Goal: Task Accomplishment & Management: Manage account settings

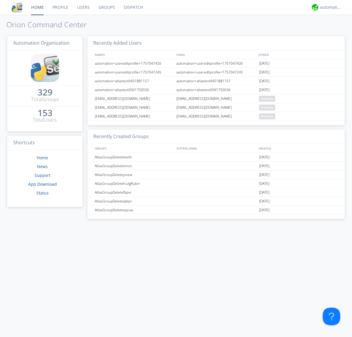
click at [106, 7] on link "Groups" at bounding box center [106, 7] width 25 height 15
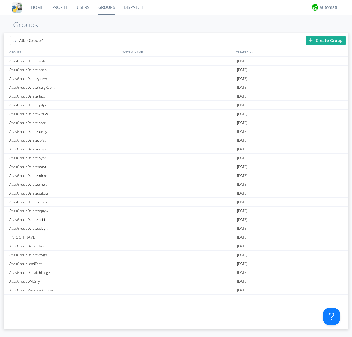
type input "AtlasGroup4"
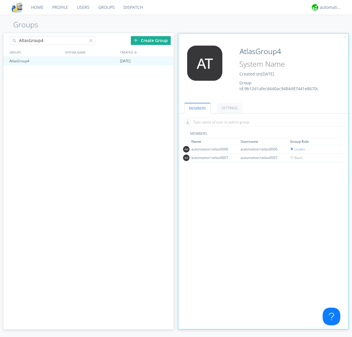
click at [229, 108] on link "SETTINGS" at bounding box center [229, 108] width 25 height 10
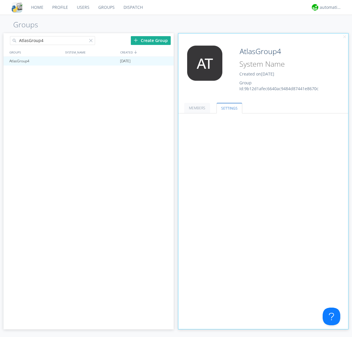
click at [0, 0] on button "Everyone" at bounding box center [0, 0] width 0 height 0
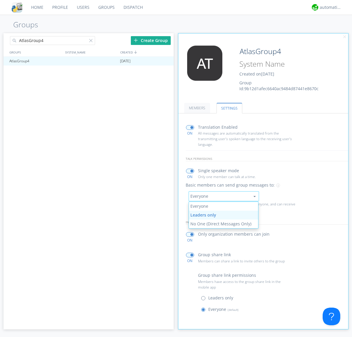
click at [223, 215] on link "Leaders only" at bounding box center [224, 215] width 70 height 9
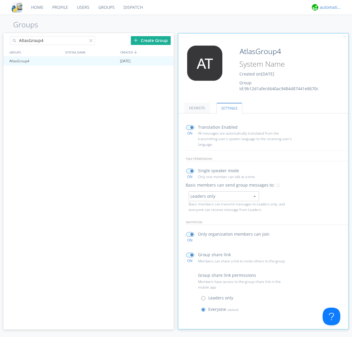
click at [329, 7] on div "automation+atlas" at bounding box center [331, 7] width 22 height 6
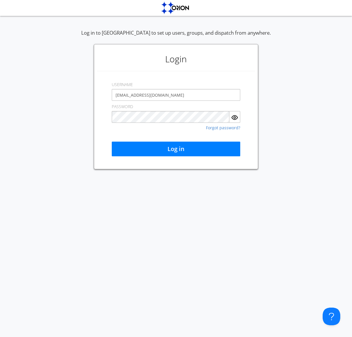
type input "[EMAIL_ADDRESS][DOMAIN_NAME]"
click at [176, 149] on button "Log in" at bounding box center [176, 149] width 129 height 15
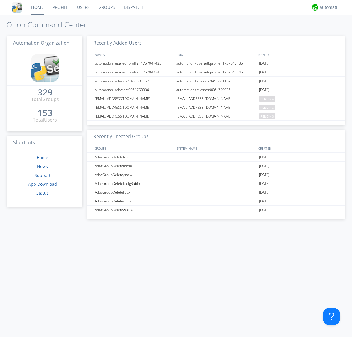
click at [106, 7] on link "Groups" at bounding box center [106, 7] width 25 height 15
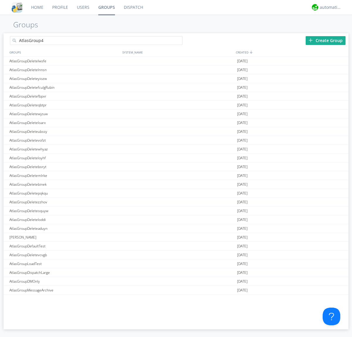
type input "AtlasGroup4"
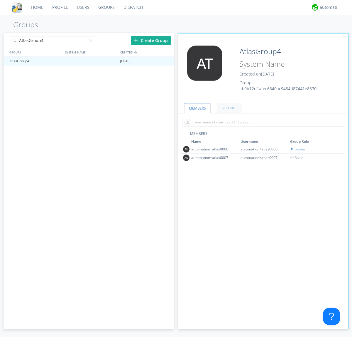
click at [229, 108] on link "SETTINGS" at bounding box center [229, 108] width 25 height 10
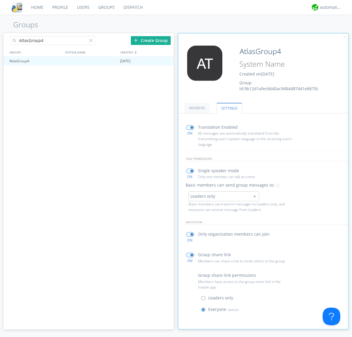
click at [224, 196] on button "Leaders only" at bounding box center [224, 196] width 70 height 10
click at [0, 0] on link "No One (Direct Messages Only)" at bounding box center [0, 0] width 0 height 0
click at [224, 196] on button "No One (Direct Messages Only)" at bounding box center [224, 196] width 70 height 10
click at [0, 0] on link "Everyone" at bounding box center [0, 0] width 0 height 0
click at [329, 7] on div "automation+atlas" at bounding box center [331, 7] width 22 height 6
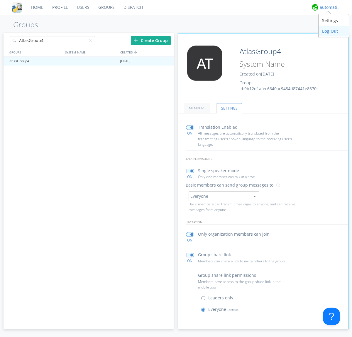
click at [334, 31] on div "Log Out" at bounding box center [334, 31] width 30 height 11
